Goal: Check status: Check status

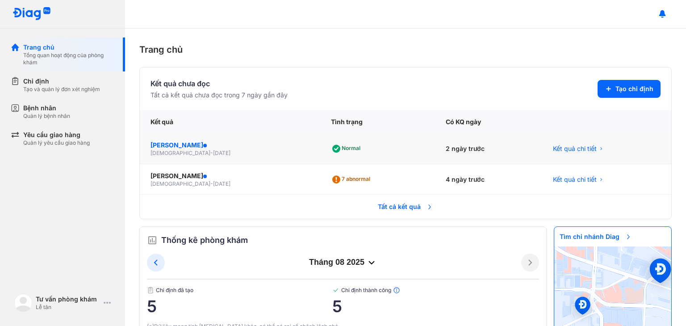
click at [220, 144] on div "[PERSON_NAME]" at bounding box center [230, 145] width 159 height 9
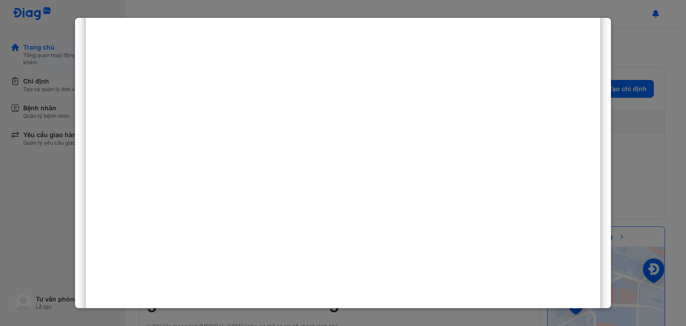
scroll to position [179, 0]
click at [646, 130] on div at bounding box center [343, 163] width 686 height 326
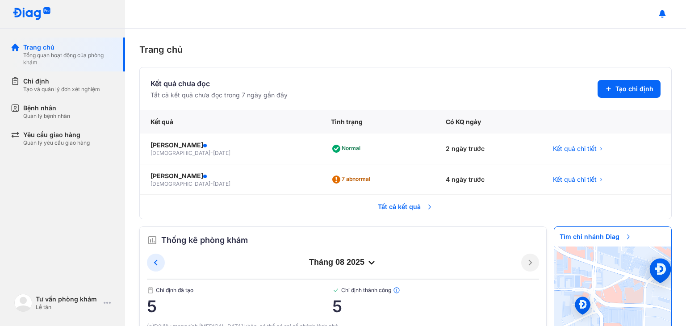
click at [418, 210] on span "Tất cả kết quả" at bounding box center [406, 207] width 66 height 20
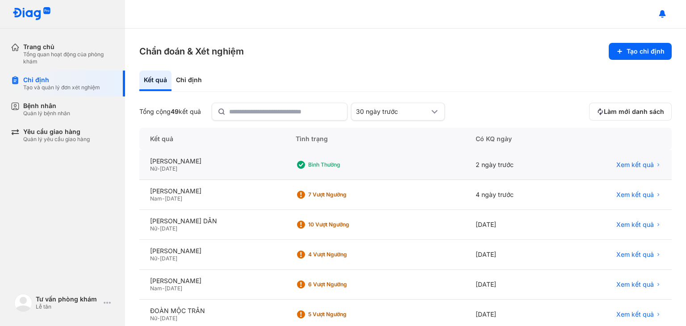
click at [232, 173] on div "[PERSON_NAME] THƯƠNG Nữ - [DATE]" at bounding box center [212, 165] width 146 height 30
